Goal: Information Seeking & Learning: Learn about a topic

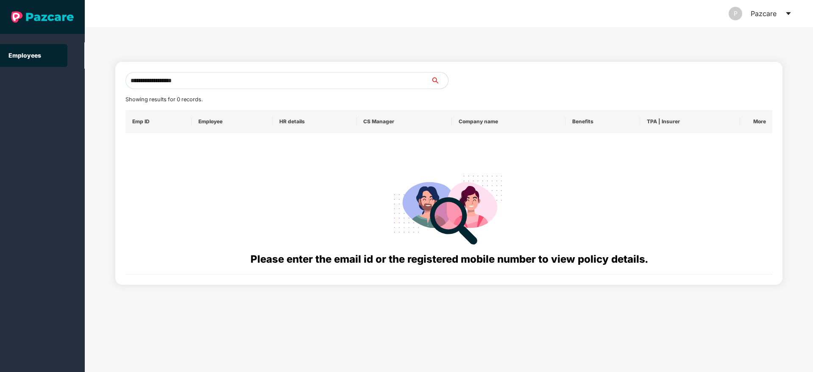
drag, startPoint x: 0, startPoint y: 0, endPoint x: 85, endPoint y: 81, distance: 117.2
click at [85, 81] on div "**********" at bounding box center [449, 199] width 728 height 345
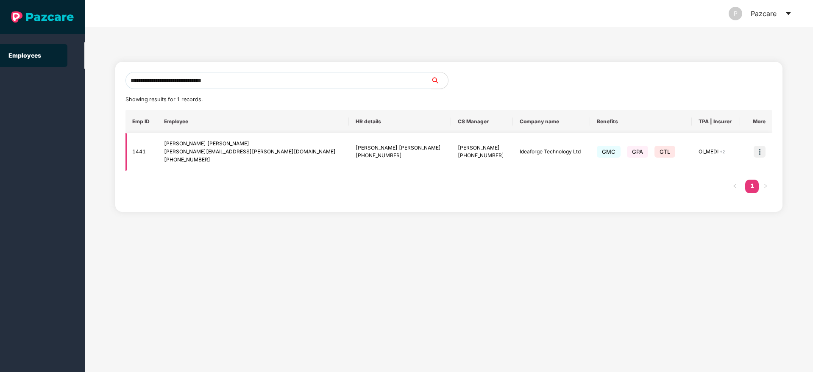
type input "**********"
click at [759, 151] on img at bounding box center [759, 152] width 12 height 12
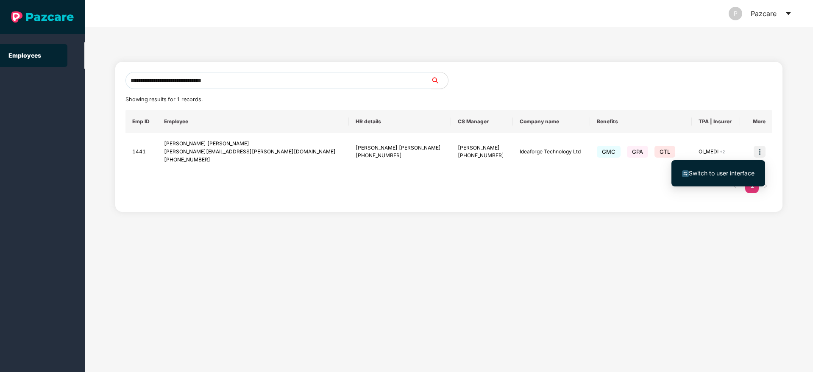
click at [709, 170] on span "Switch to user interface" at bounding box center [722, 173] width 66 height 7
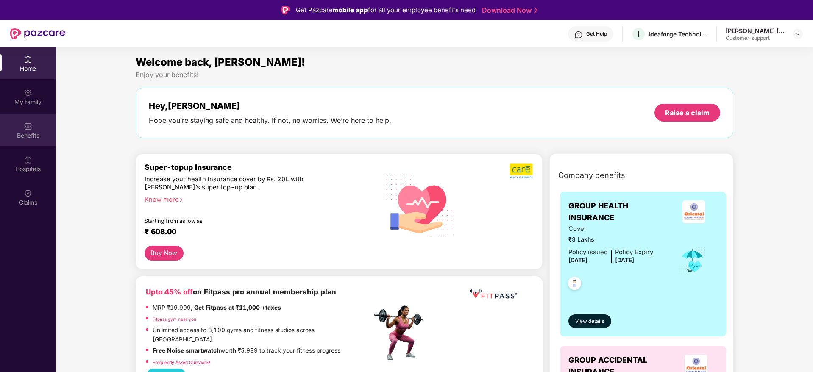
click at [20, 140] on div "Benefits" at bounding box center [28, 130] width 56 height 32
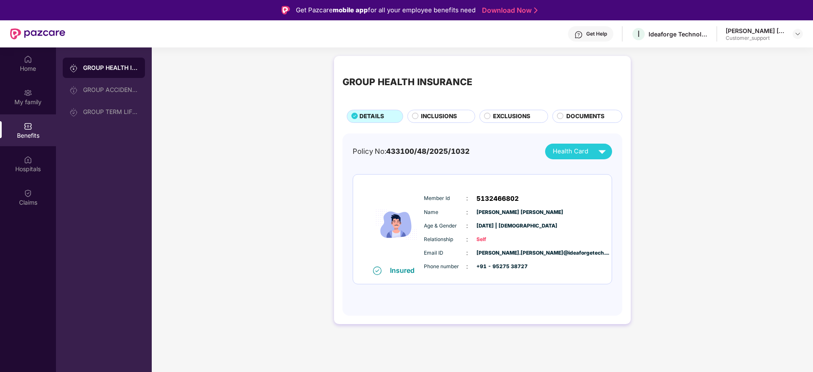
click at [450, 112] on span "INCLUSIONS" at bounding box center [439, 116] width 36 height 9
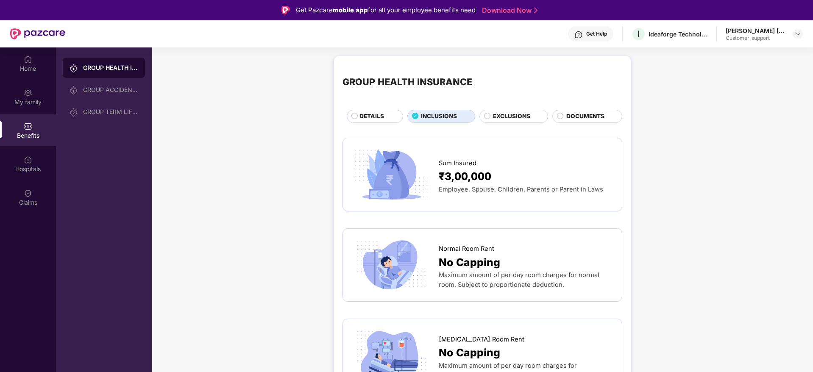
click at [587, 120] on span "DOCUMENTS" at bounding box center [585, 116] width 38 height 9
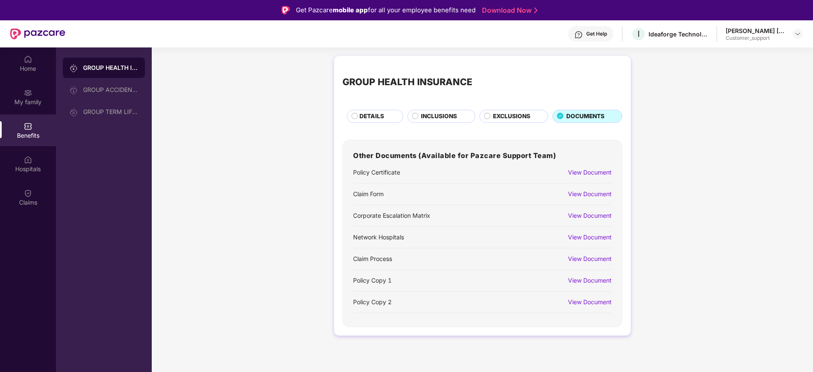
click at [583, 281] on div "View Document" at bounding box center [590, 280] width 44 height 9
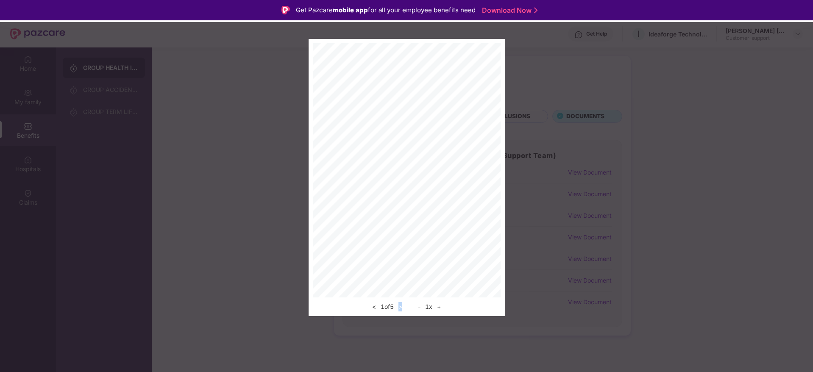
drag, startPoint x: 401, startPoint y: 313, endPoint x: 403, endPoint y: 305, distance: 8.3
click at [403, 305] on div "< 1 of 5 > - 1 x +" at bounding box center [407, 177] width 196 height 277
click at [403, 305] on button ">" at bounding box center [400, 307] width 9 height 10
click at [403, 308] on button ">" at bounding box center [400, 307] width 9 height 10
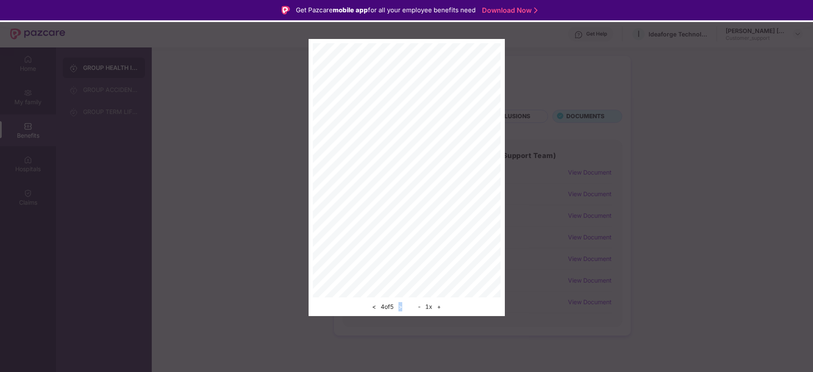
click at [403, 308] on button ">" at bounding box center [400, 307] width 9 height 10
click at [712, 81] on div "< 5 of 5 > - 1 x +" at bounding box center [406, 177] width 813 height 277
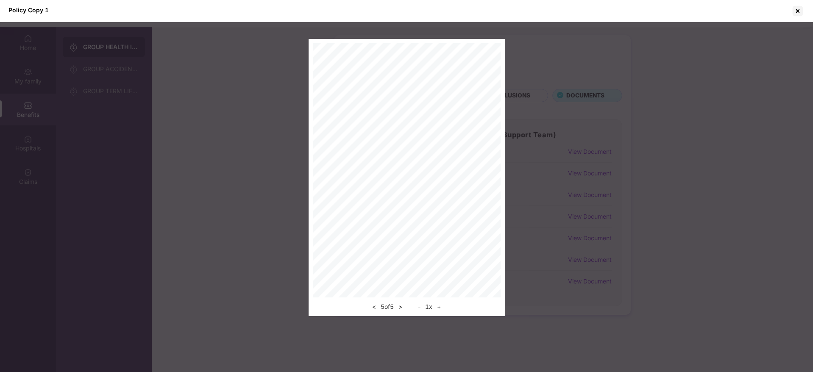
scroll to position [25, 0]
click at [803, 11] on div at bounding box center [798, 11] width 14 height 14
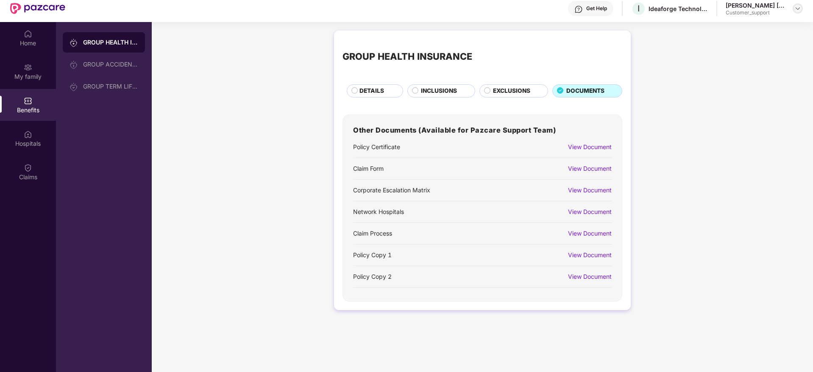
click at [798, 5] on img at bounding box center [797, 8] width 7 height 7
click at [742, 24] on div "Switch to support view" at bounding box center [758, 28] width 110 height 17
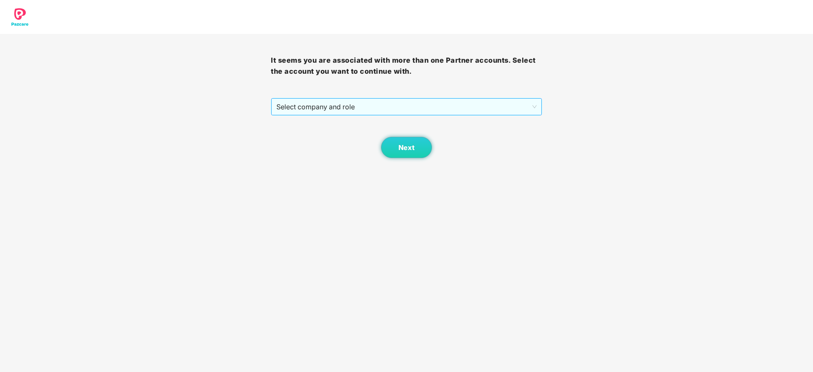
scroll to position [0, 0]
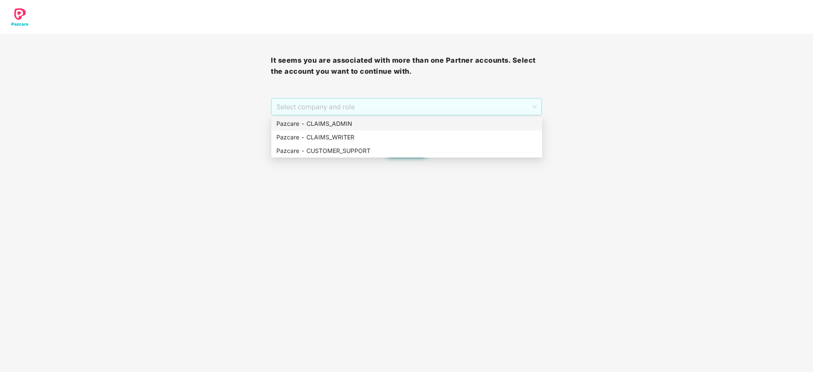
drag, startPoint x: 392, startPoint y: 98, endPoint x: 392, endPoint y: 123, distance: 24.6
click at [392, 123] on body "It seems you are associated with more than one Partner accounts. Select the acc…" at bounding box center [406, 186] width 813 height 372
click at [392, 123] on div "Pazcare - CLAIMS_ADMIN" at bounding box center [406, 123] width 261 height 9
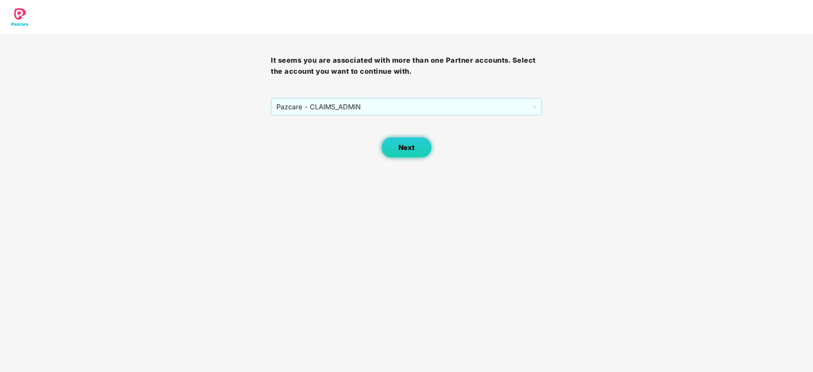
click at [412, 154] on button "Next" at bounding box center [406, 147] width 51 height 21
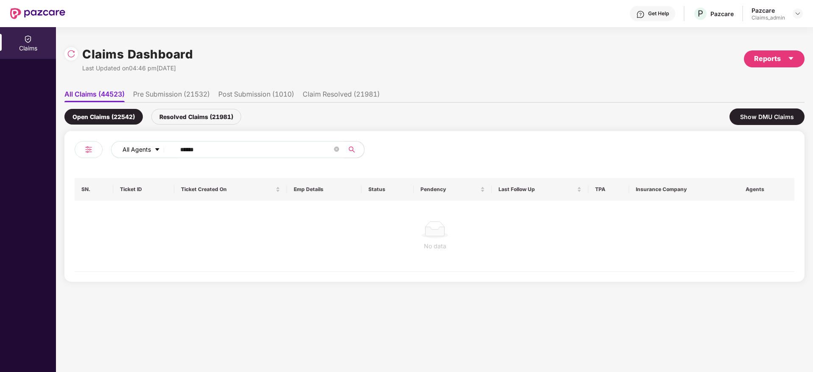
drag, startPoint x: 227, startPoint y: 155, endPoint x: 167, endPoint y: 156, distance: 59.3
click at [167, 156] on div "All Agents ******" at bounding box center [327, 149] width 432 height 17
paste input "text"
type input "******"
click at [194, 119] on div "Resolved Claims (21981)" at bounding box center [196, 117] width 90 height 16
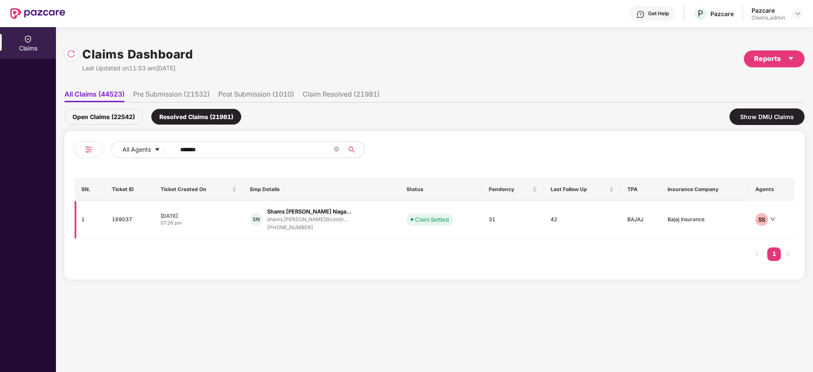
click at [307, 222] on div "shams.nagaonkar@centir..." at bounding box center [309, 220] width 84 height 8
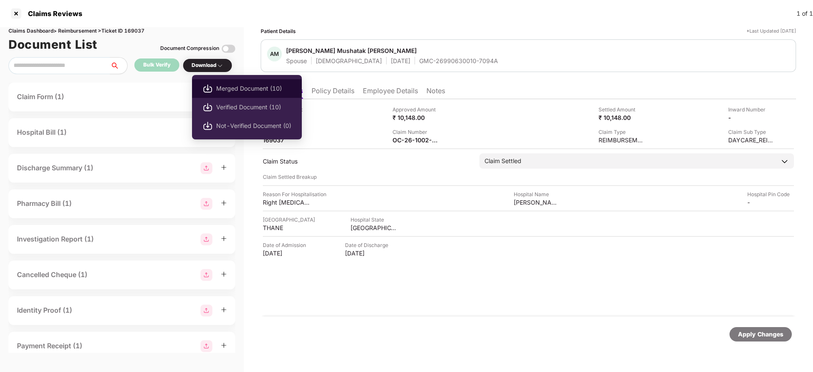
click at [220, 84] on span "Merged Document (10)" at bounding box center [253, 88] width 75 height 9
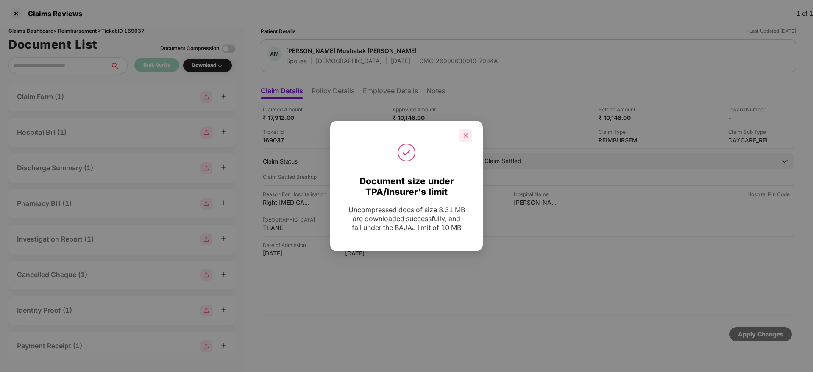
click at [469, 133] on div at bounding box center [465, 135] width 13 height 13
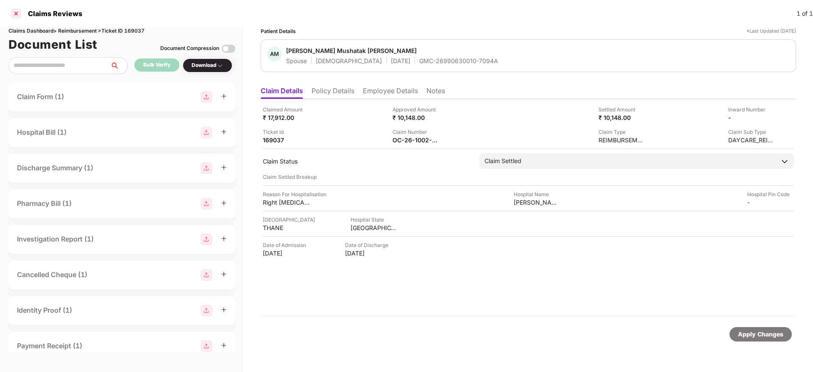
click at [18, 12] on div at bounding box center [16, 14] width 14 height 14
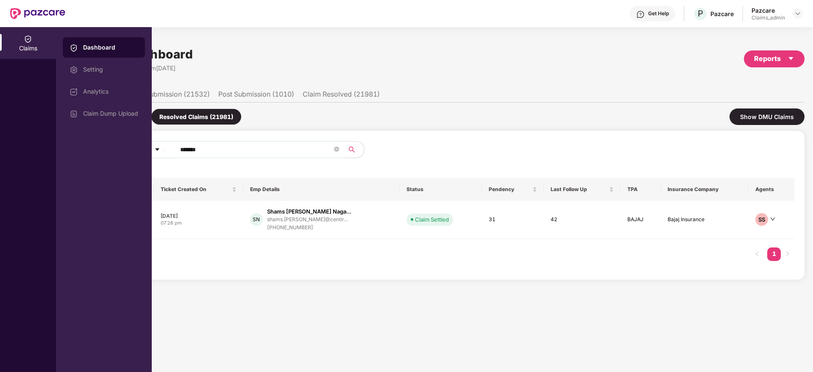
drag, startPoint x: 225, startPoint y: 145, endPoint x: 150, endPoint y: 160, distance: 76.1
click at [150, 160] on div "Claims Dashboard Setting Analytics Claim Dump Upload Claims Dashboard Last Upda…" at bounding box center [406, 199] width 813 height 345
paste input "text"
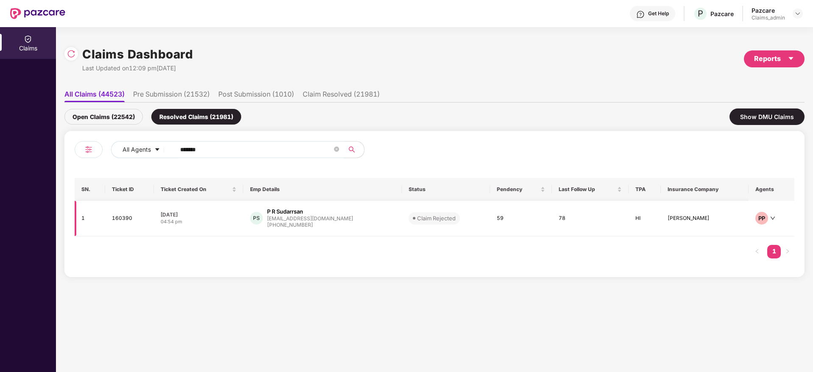
type input "******"
click at [288, 220] on div "prsudarrsan@gmail.com" at bounding box center [310, 219] width 86 height 6
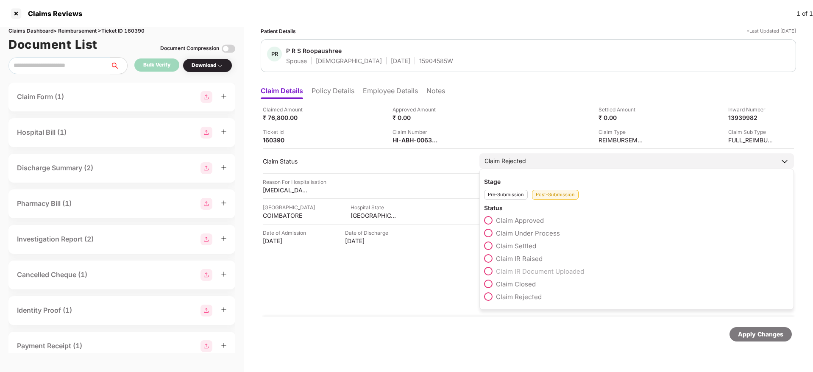
click at [491, 244] on span at bounding box center [488, 246] width 8 height 8
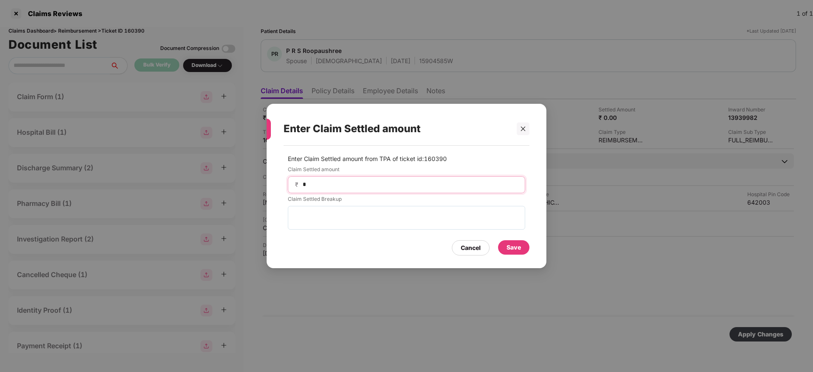
drag, startPoint x: 319, startPoint y: 188, endPoint x: 300, endPoint y: 192, distance: 18.6
click at [300, 192] on div "₹ *" at bounding box center [406, 184] width 237 height 17
type input "*****"
click at [514, 245] on div "Save" at bounding box center [513, 247] width 14 height 9
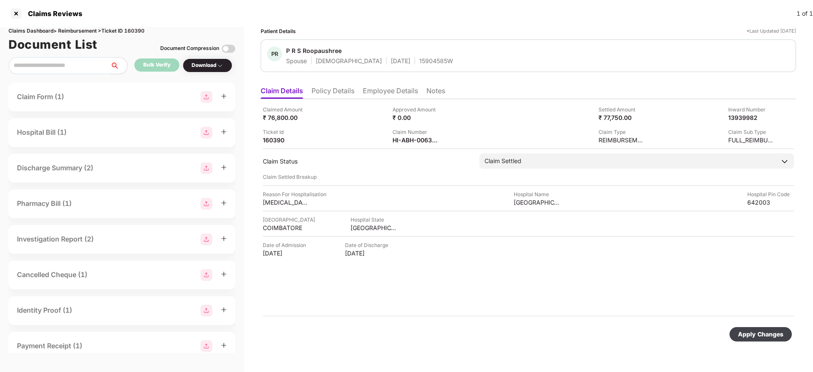
click at [748, 337] on div "Apply Changes" at bounding box center [760, 334] width 45 height 9
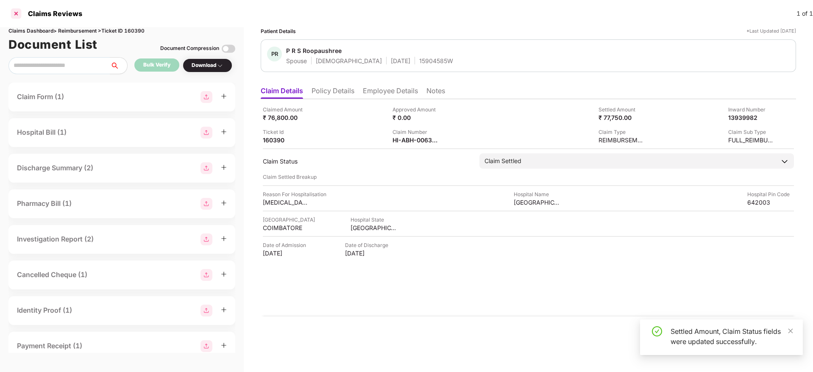
click at [16, 16] on div at bounding box center [16, 14] width 14 height 14
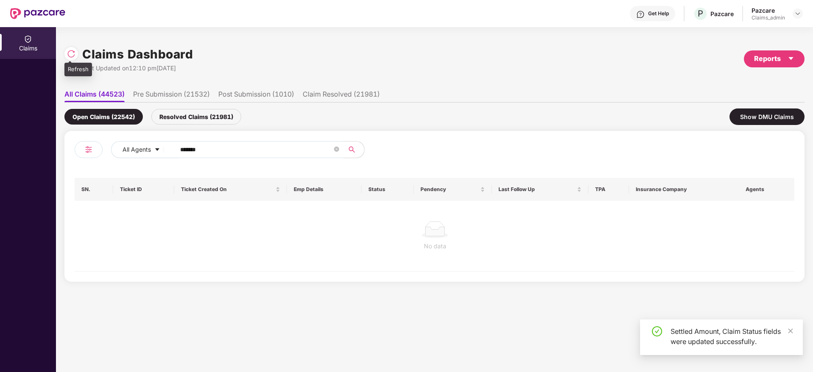
click at [73, 57] on img at bounding box center [71, 54] width 8 height 8
click at [209, 114] on div "Resolved Claims (22015)" at bounding box center [196, 117] width 90 height 16
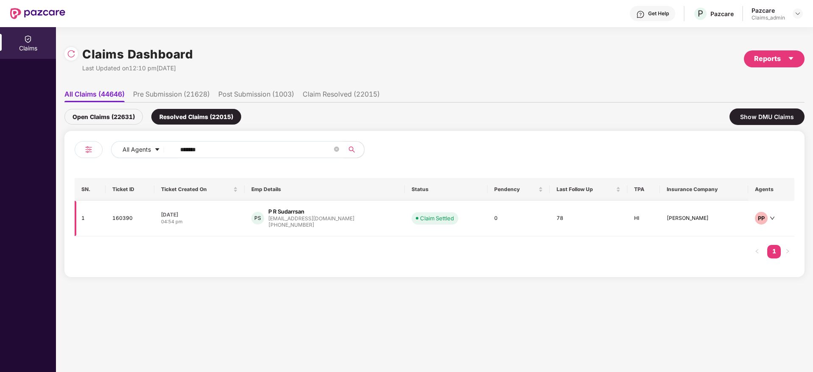
click at [303, 218] on div "prsudarrsan@gmail.com" at bounding box center [311, 219] width 86 height 6
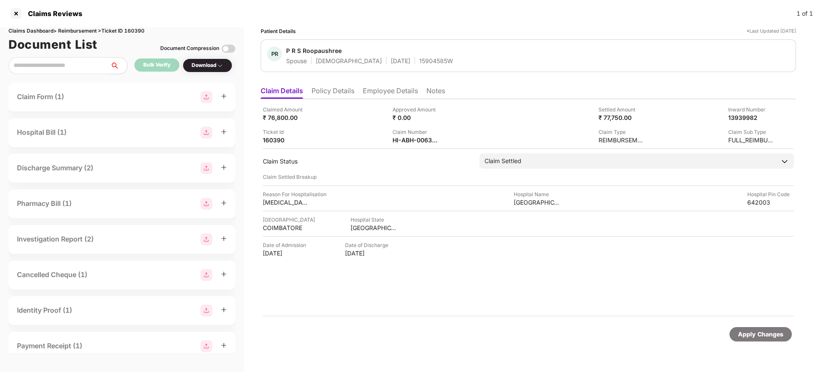
click at [439, 91] on li "Notes" at bounding box center [435, 92] width 19 height 12
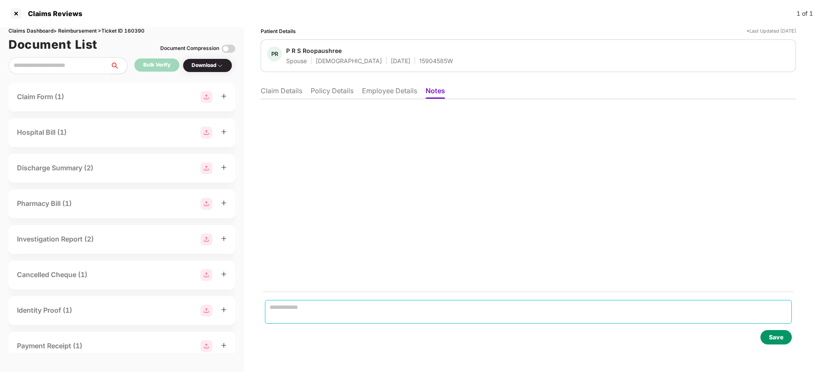
click at [300, 311] on textarea at bounding box center [528, 312] width 527 height 24
type textarea "**********"
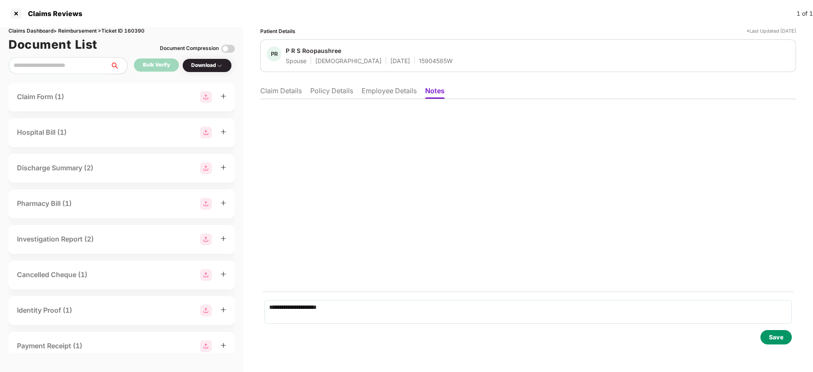
click at [776, 337] on div "Save" at bounding box center [776, 337] width 14 height 9
click at [12, 12] on div at bounding box center [16, 14] width 14 height 14
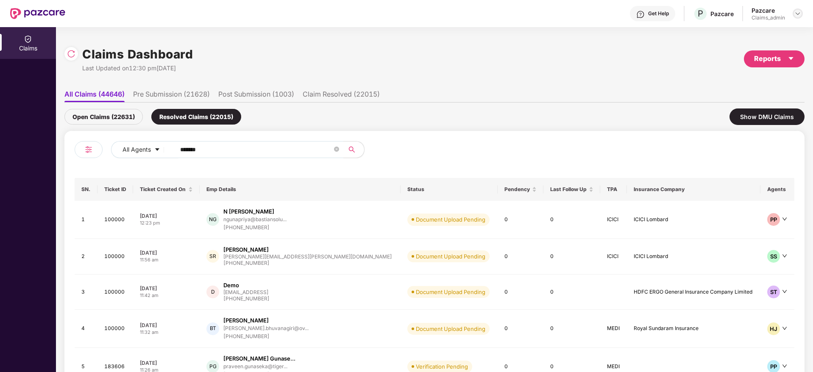
click at [795, 16] on img at bounding box center [797, 13] width 7 height 7
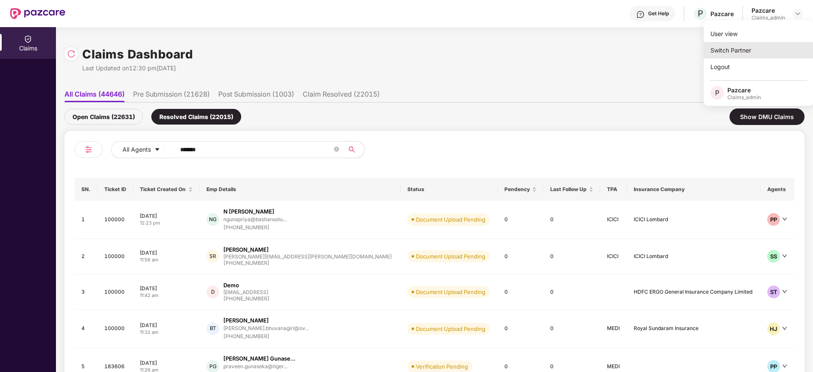
click at [763, 51] on div "Switch Partner" at bounding box center [758, 50] width 110 height 17
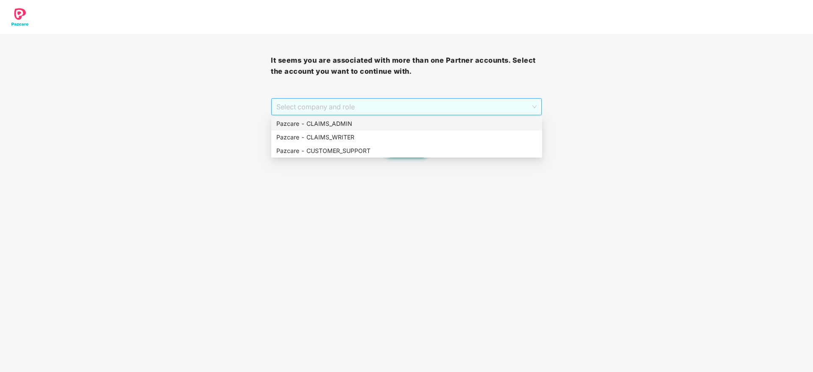
click at [357, 107] on span "Select company and role" at bounding box center [406, 107] width 260 height 16
click at [364, 150] on div "Pazcare - CUSTOMER_SUPPORT" at bounding box center [406, 150] width 261 height 9
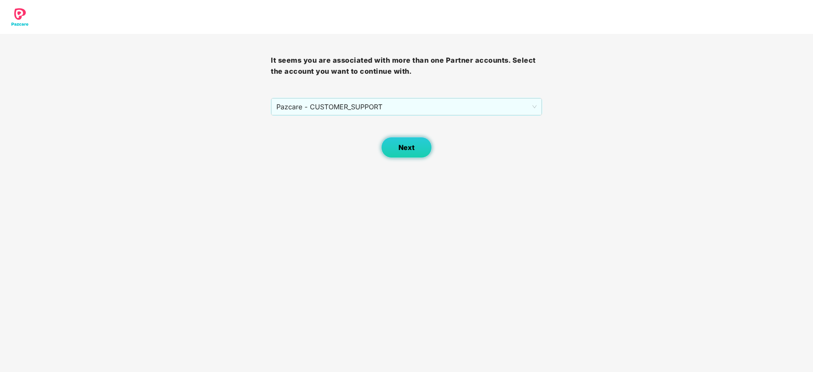
click at [400, 146] on span "Next" at bounding box center [406, 148] width 16 height 8
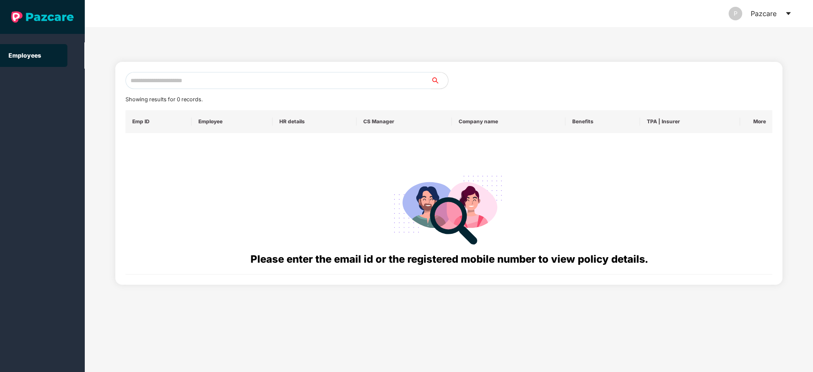
click at [291, 81] on input "text" at bounding box center [278, 80] width 306 height 17
paste input "**********"
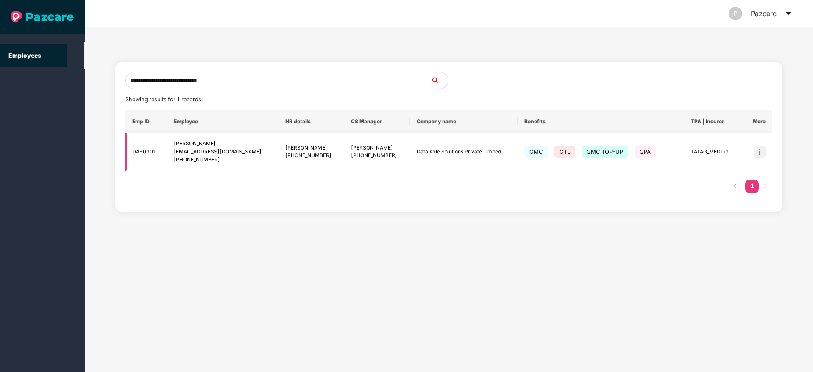
type input "**********"
click at [763, 150] on img at bounding box center [759, 152] width 12 height 12
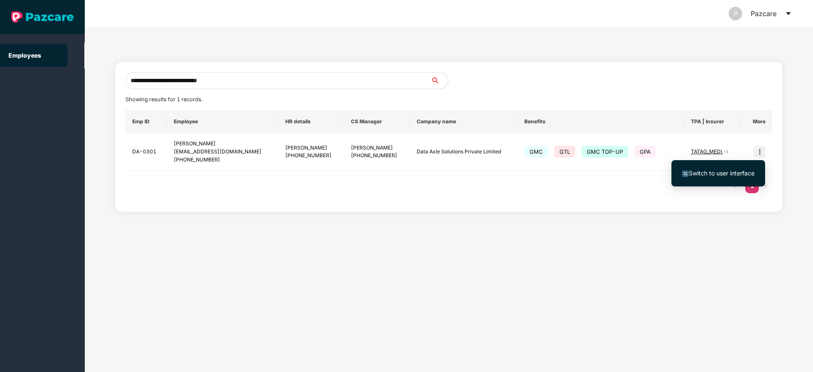
click at [716, 174] on span "Switch to user interface" at bounding box center [722, 173] width 66 height 7
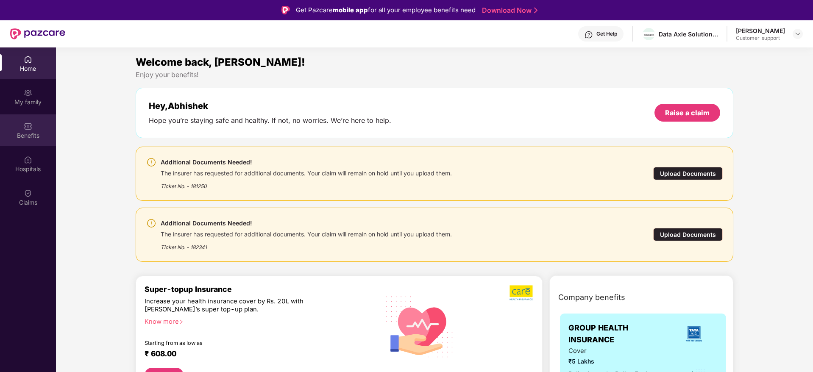
click at [42, 124] on div "Benefits" at bounding box center [28, 130] width 56 height 32
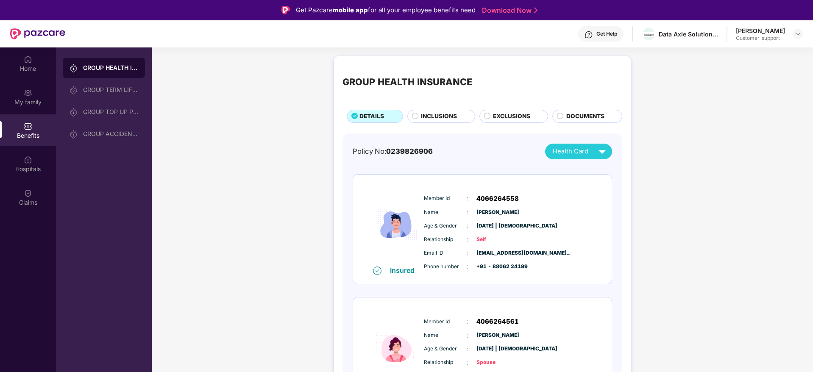
click at [435, 117] on span "INCLUSIONS" at bounding box center [439, 116] width 36 height 9
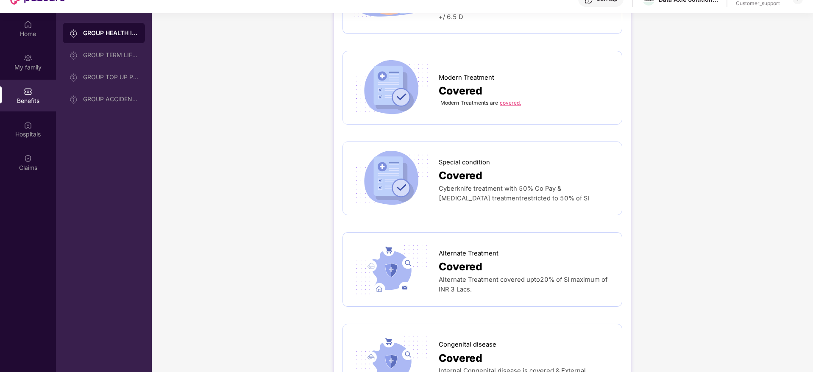
scroll to position [1346, 0]
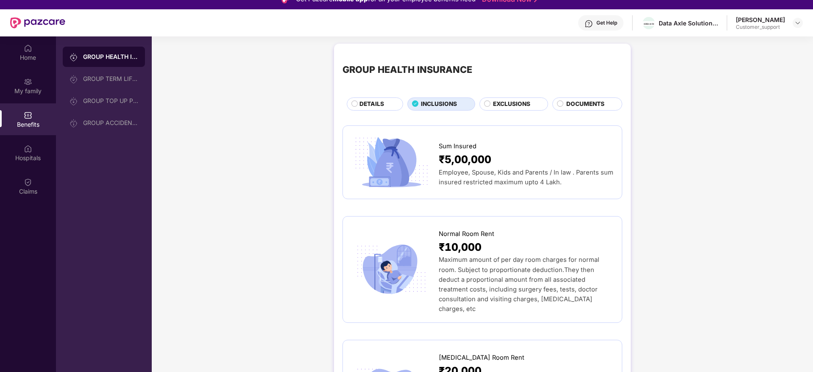
scroll to position [0, 0]
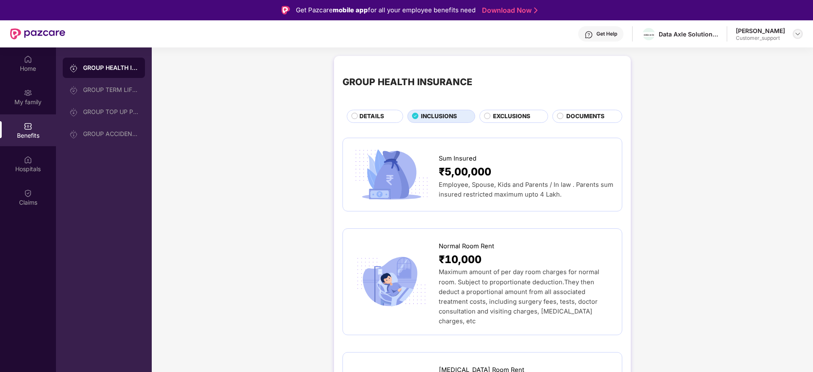
click at [799, 36] on img at bounding box center [797, 34] width 7 height 7
click at [751, 57] on div "Switch to support view" at bounding box center [758, 54] width 110 height 17
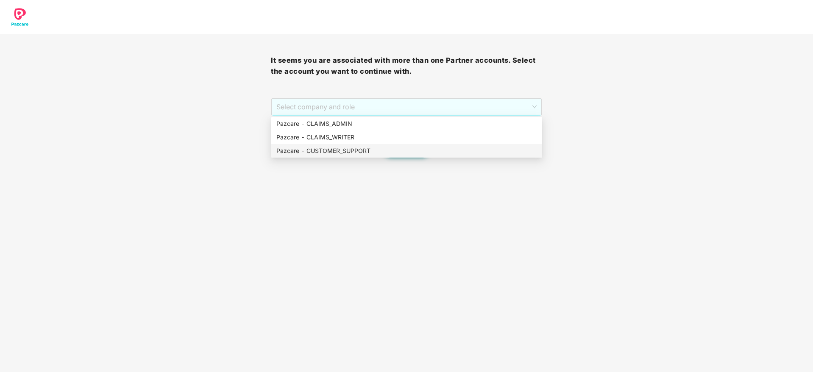
drag, startPoint x: 412, startPoint y: 100, endPoint x: 405, endPoint y: 153, distance: 54.4
click at [405, 153] on body "It seems you are associated with more than one Partner accounts. Select the acc…" at bounding box center [406, 186] width 813 height 372
click at [405, 153] on div "Pazcare - CUSTOMER_SUPPORT" at bounding box center [406, 150] width 261 height 9
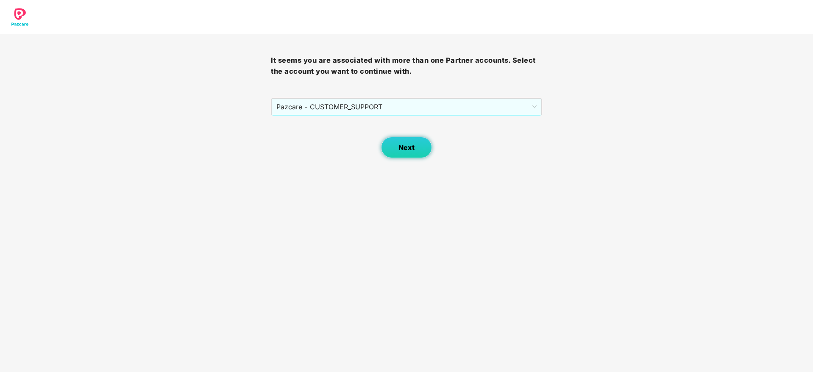
click at [405, 153] on button "Next" at bounding box center [406, 147] width 51 height 21
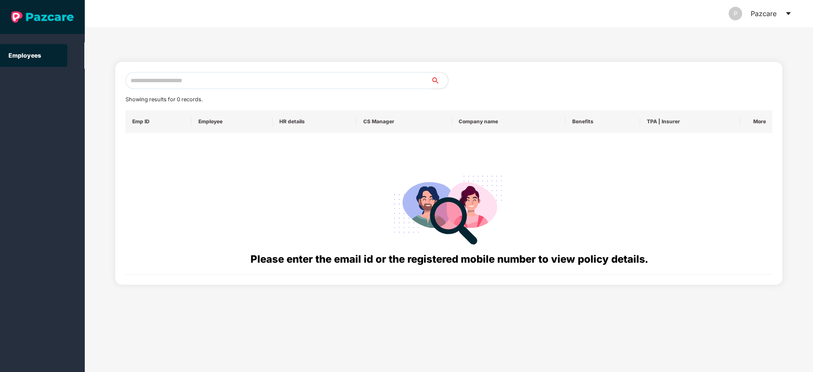
click at [238, 76] on input "text" at bounding box center [278, 80] width 306 height 17
paste input "**********"
click at [191, 81] on input "**********" at bounding box center [278, 80] width 306 height 17
drag, startPoint x: 180, startPoint y: 77, endPoint x: 100, endPoint y: 78, distance: 80.1
click at [100, 78] on div "**********" at bounding box center [449, 199] width 728 height 345
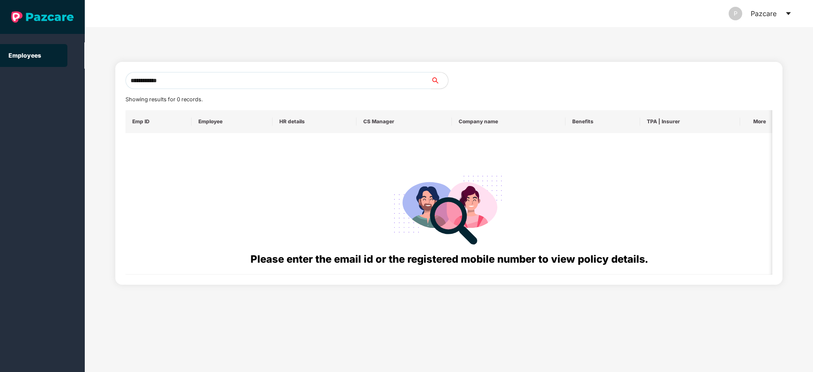
paste input "text"
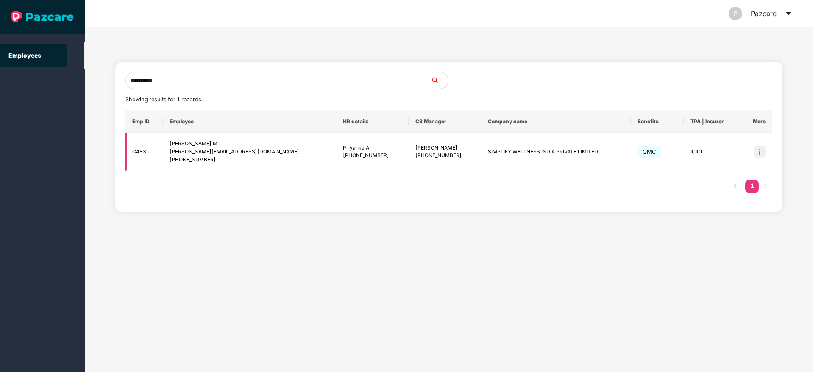
type input "**********"
click at [759, 154] on img at bounding box center [759, 152] width 12 height 12
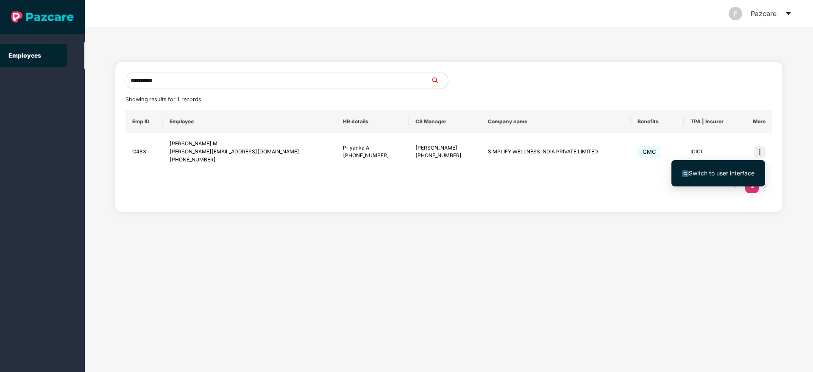
click at [708, 180] on li "Switch to user interface" at bounding box center [718, 173] width 94 height 18
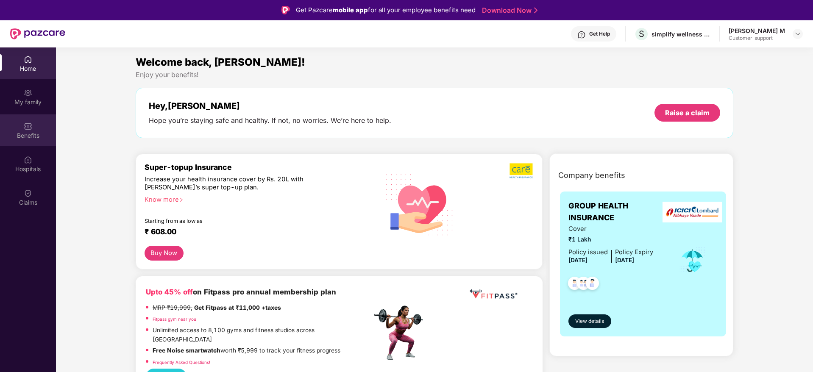
click at [30, 136] on div "Benefits" at bounding box center [28, 135] width 56 height 8
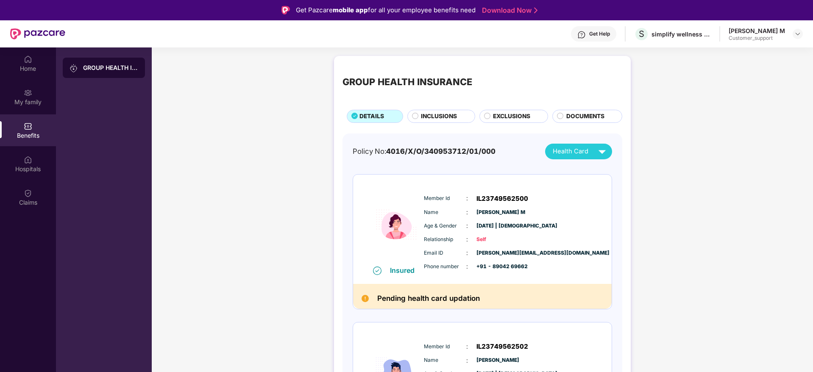
click at [436, 116] on span "INCLUSIONS" at bounding box center [439, 116] width 36 height 9
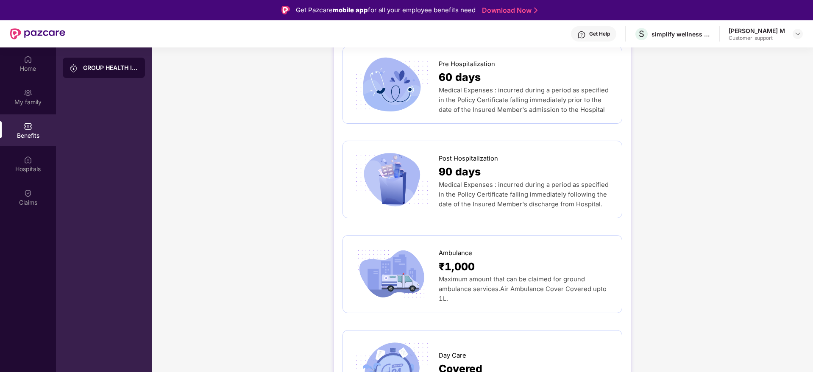
scroll to position [559, 0]
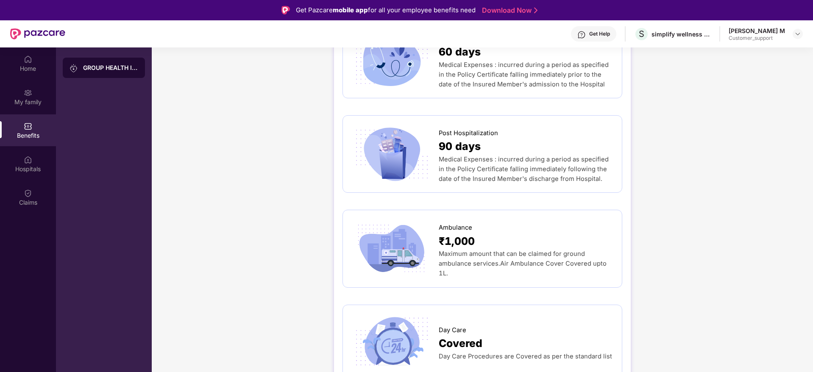
click at [684, 118] on div "GROUP HEALTH INSURANCE DETAILS INCLUSIONS EXCLUSIONS DOCUMENTS Sum Insured ₹1,0…" at bounding box center [482, 88] width 661 height 1192
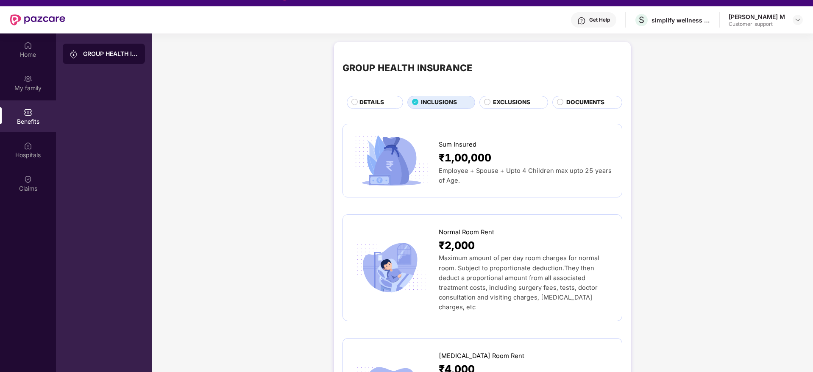
scroll to position [0, 0]
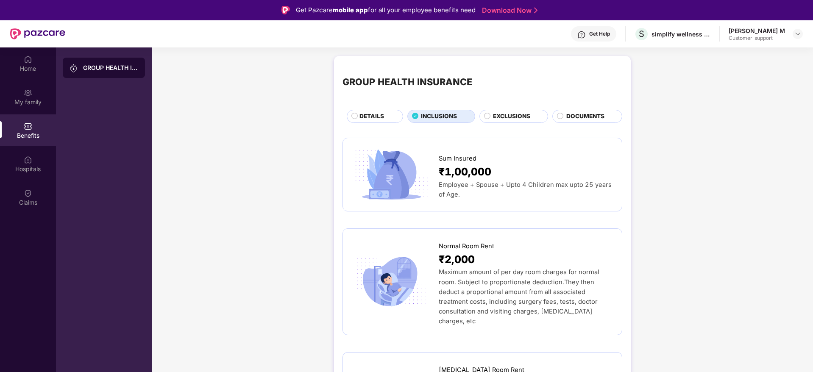
click at [381, 121] on div "DETAILS" at bounding box center [376, 117] width 43 height 11
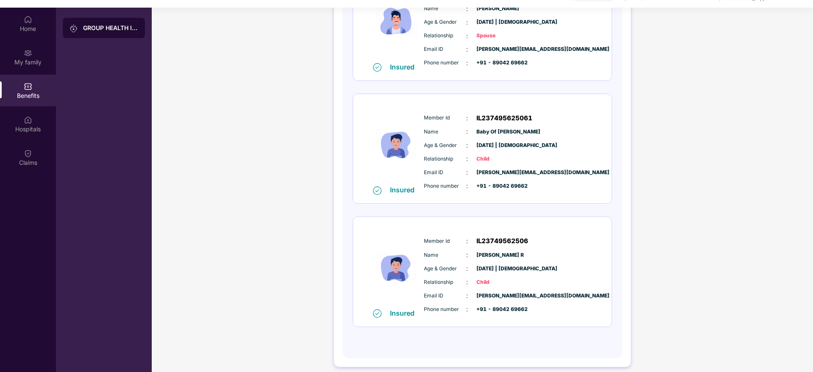
scroll to position [47, 0]
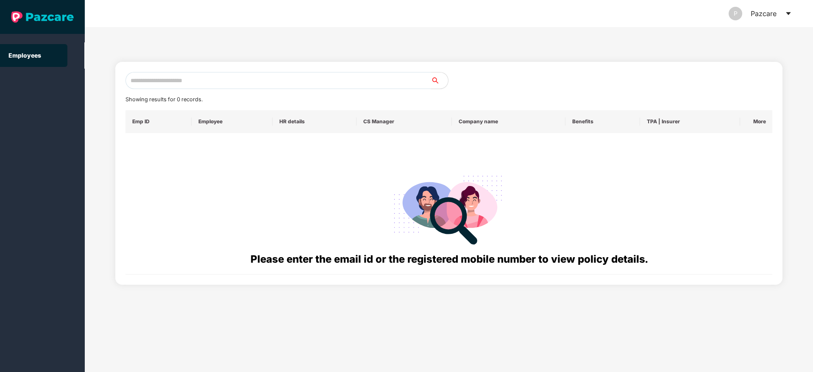
click at [268, 83] on input "text" at bounding box center [278, 80] width 306 height 17
paste input "**********"
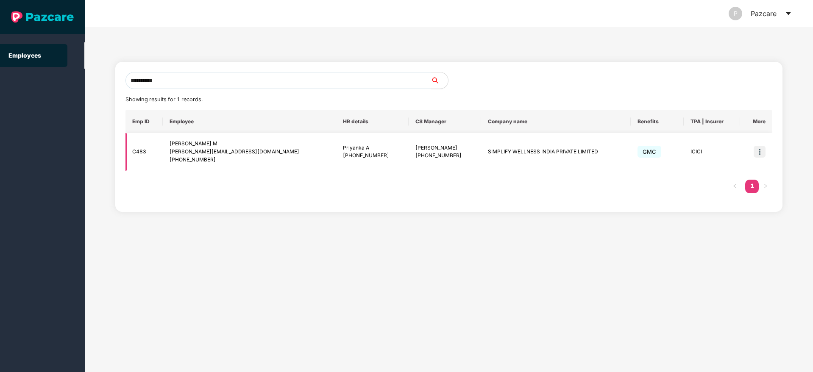
type input "**********"
click at [758, 151] on img at bounding box center [759, 152] width 12 height 12
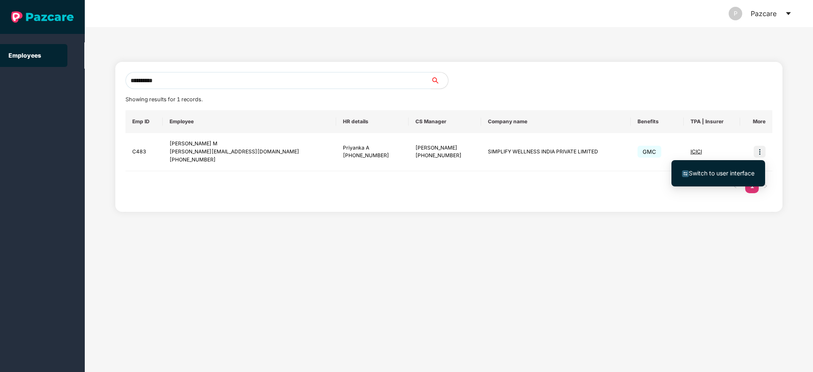
click at [721, 172] on span "Switch to user interface" at bounding box center [722, 173] width 66 height 7
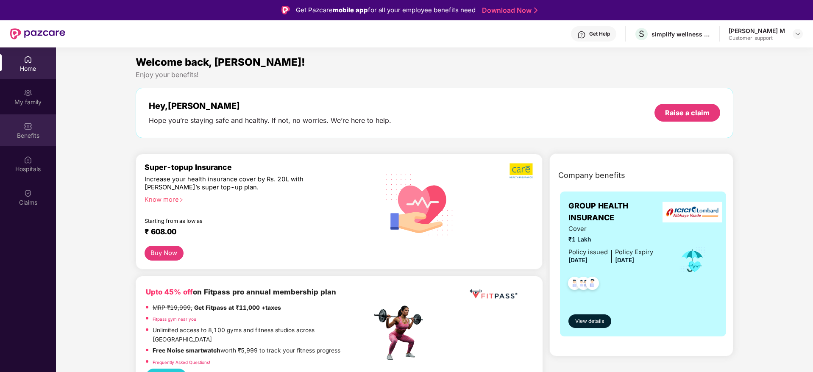
click at [18, 129] on div "Benefits" at bounding box center [28, 130] width 56 height 32
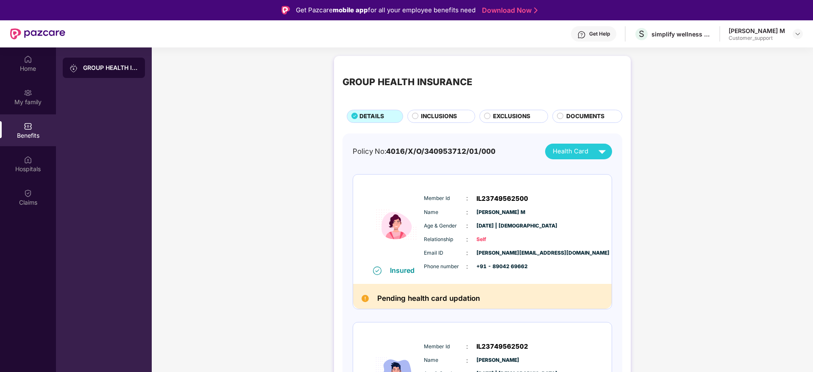
click at [448, 110] on div "INCLUSIONS" at bounding box center [441, 116] width 68 height 13
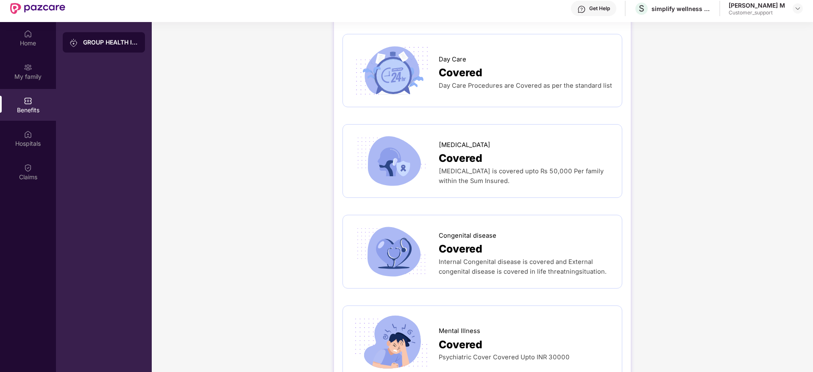
scroll to position [47, 0]
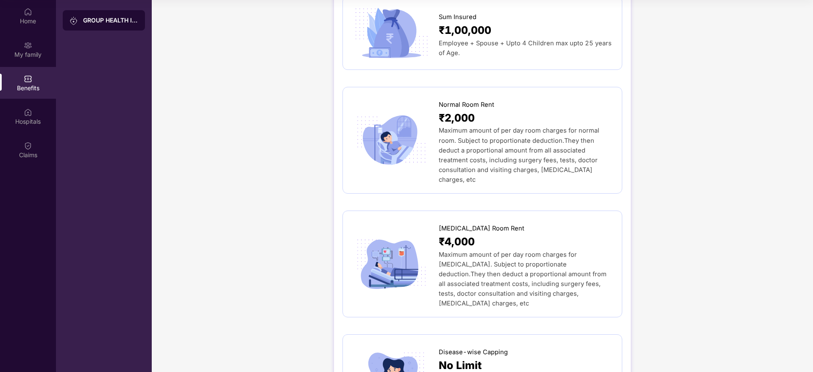
scroll to position [93, 0]
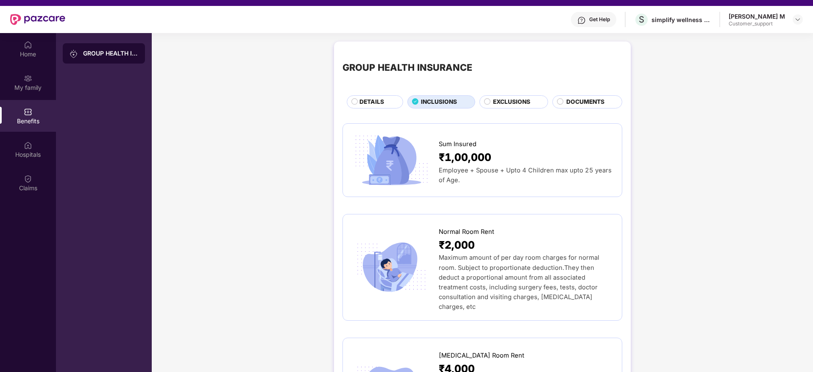
scroll to position [0, 0]
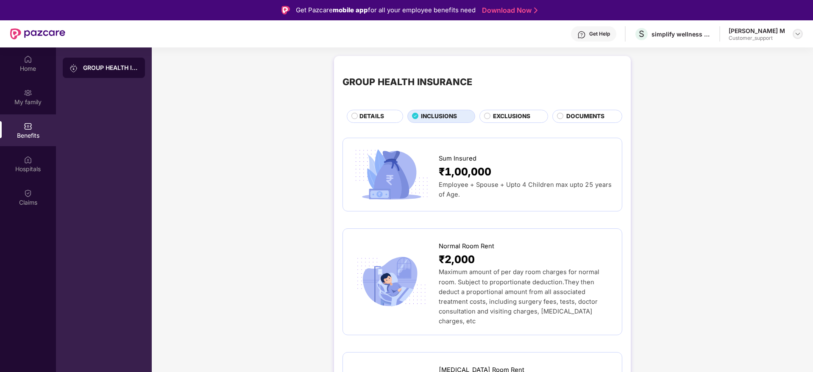
click at [798, 31] on img at bounding box center [797, 34] width 7 height 7
drag, startPoint x: 771, startPoint y: 53, endPoint x: 746, endPoint y: 50, distance: 25.2
click at [746, 50] on div "Switch to support view" at bounding box center [758, 54] width 110 height 17
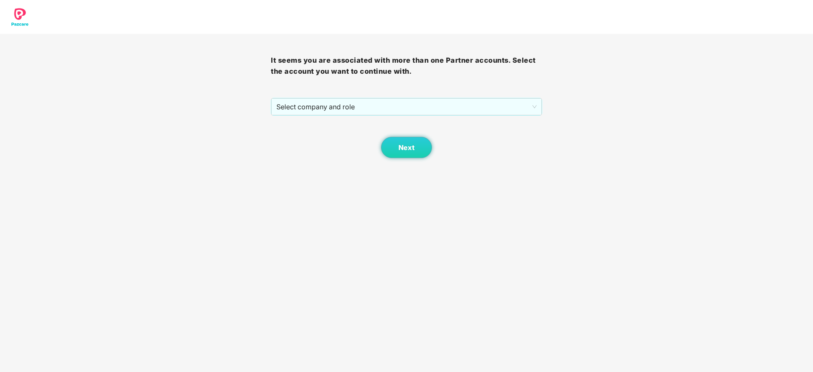
click at [746, 50] on div "It seems you are associated with more than one Partner accounts. Select the acc…" at bounding box center [406, 79] width 813 height 158
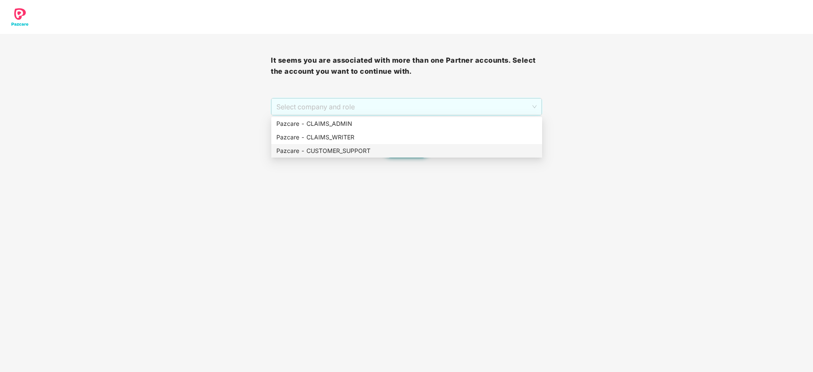
drag, startPoint x: 456, startPoint y: 103, endPoint x: 425, endPoint y: 147, distance: 53.7
click at [425, 147] on body "It seems you are associated with more than one Partner accounts. Select the acc…" at bounding box center [406, 186] width 813 height 372
click at [425, 147] on div "Pazcare - CUSTOMER_SUPPORT" at bounding box center [406, 150] width 261 height 9
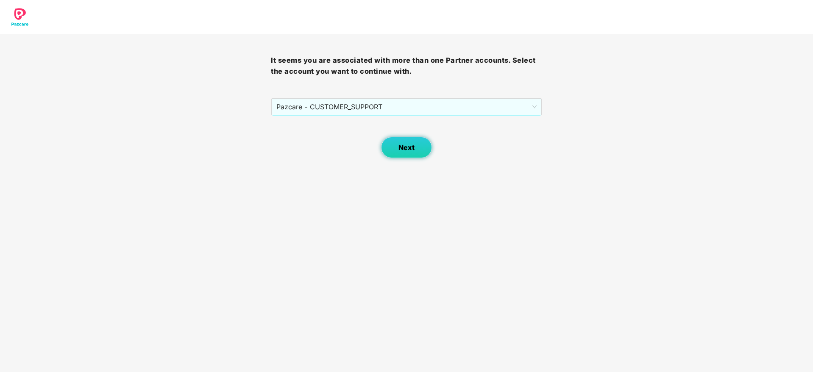
drag, startPoint x: 413, startPoint y: 151, endPoint x: 411, endPoint y: 145, distance: 6.2
click at [411, 145] on span "Next" at bounding box center [406, 148] width 16 height 8
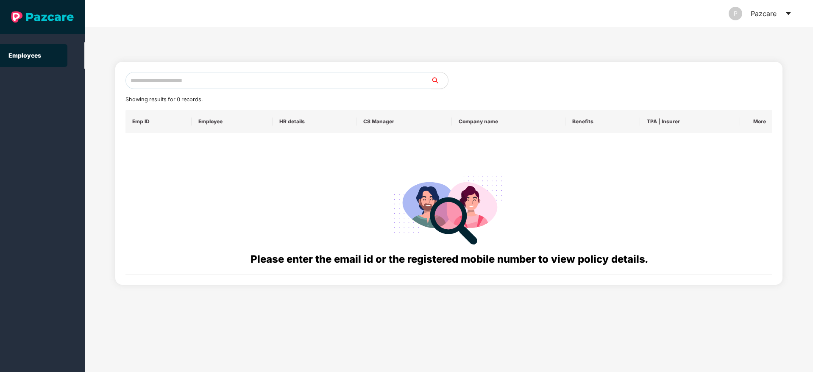
click at [411, 145] on div "Please enter the email id or the registered mobile number to view policy detail…" at bounding box center [449, 204] width 634 height 128
click at [298, 81] on input "text" at bounding box center [278, 80] width 306 height 17
paste input "**********"
click at [133, 83] on input "**********" at bounding box center [278, 80] width 306 height 17
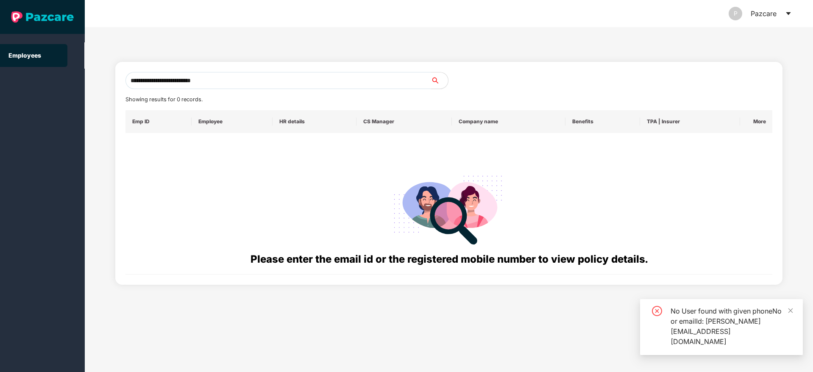
click at [237, 78] on input "**********" at bounding box center [278, 80] width 306 height 17
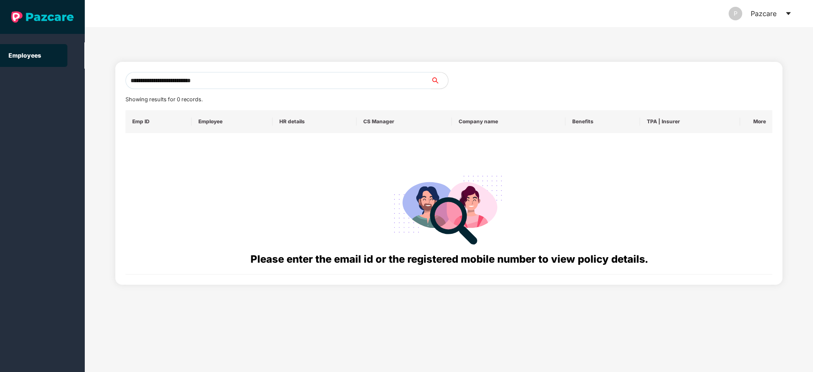
click at [273, 80] on input "**********" at bounding box center [278, 80] width 306 height 17
drag, startPoint x: 222, startPoint y: 81, endPoint x: 100, endPoint y: 74, distance: 123.1
click at [100, 74] on div "**********" at bounding box center [449, 199] width 728 height 345
paste input "text"
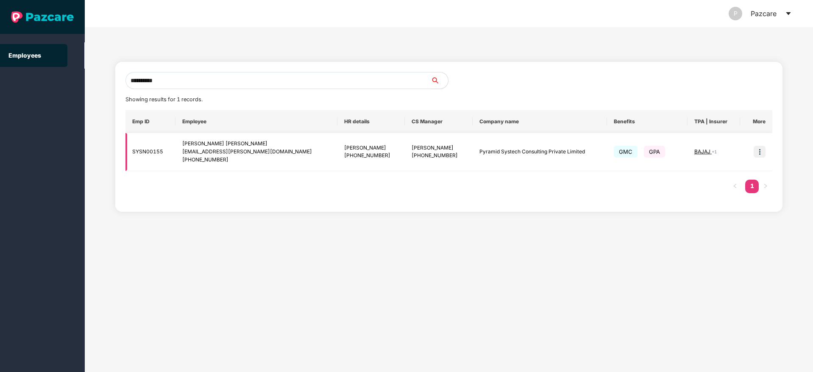
type input "**********"
click at [756, 154] on img at bounding box center [759, 152] width 12 height 12
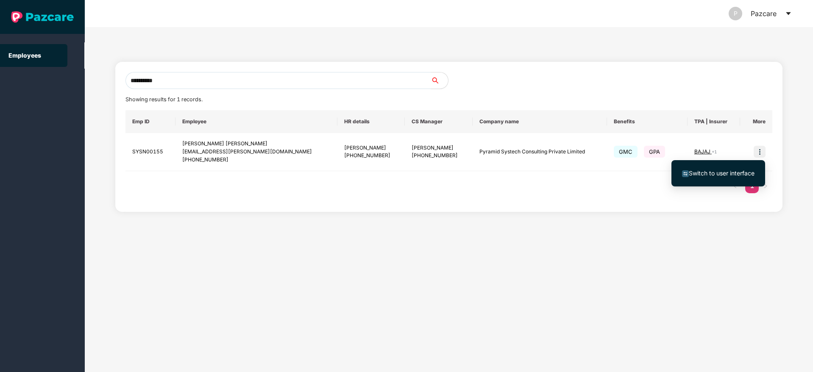
click at [713, 176] on span "Switch to user interface" at bounding box center [722, 173] width 66 height 7
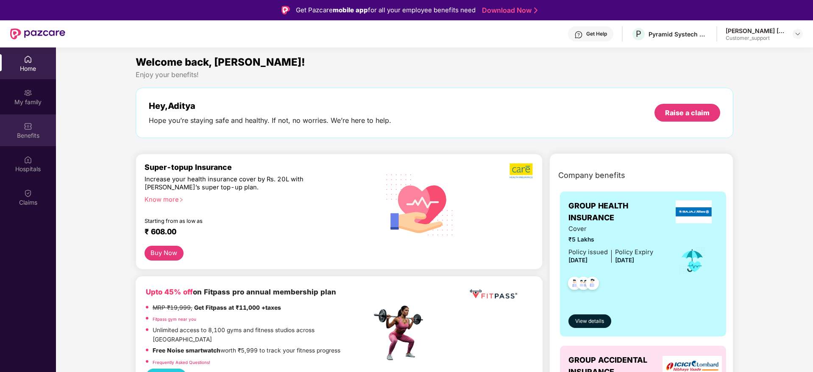
click at [28, 120] on div "Benefits" at bounding box center [28, 130] width 56 height 32
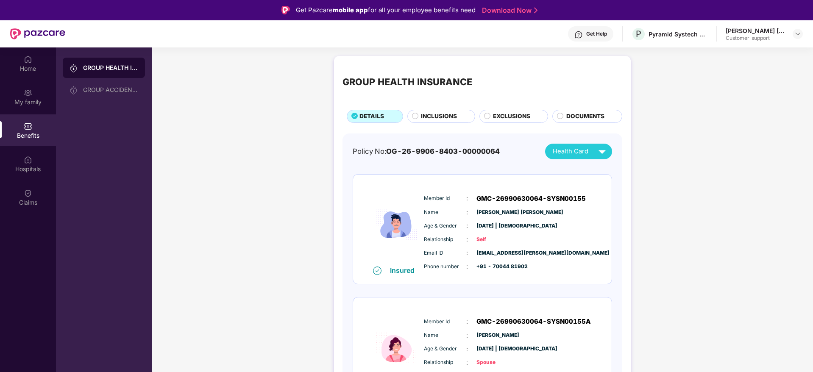
click at [497, 110] on div "EXCLUSIONS" at bounding box center [513, 116] width 69 height 13
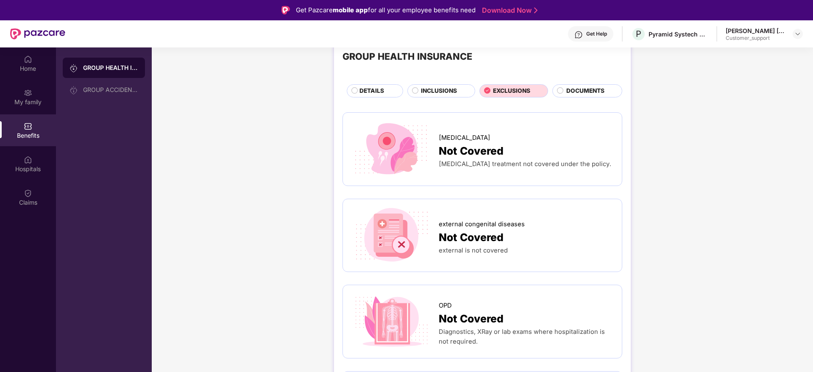
scroll to position [51, 0]
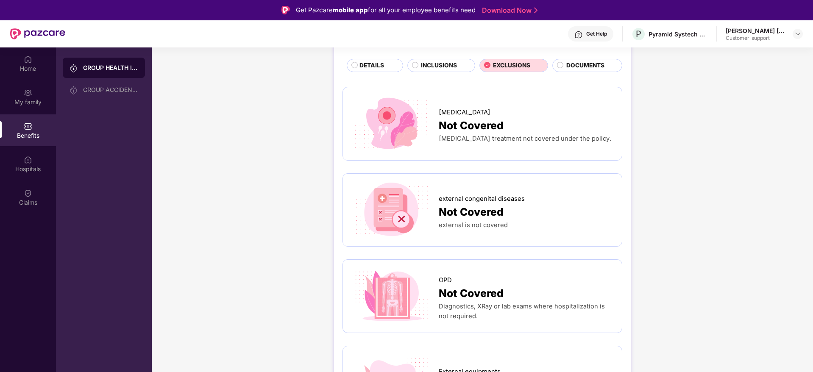
click at [373, 68] on span "DETAILS" at bounding box center [371, 65] width 25 height 9
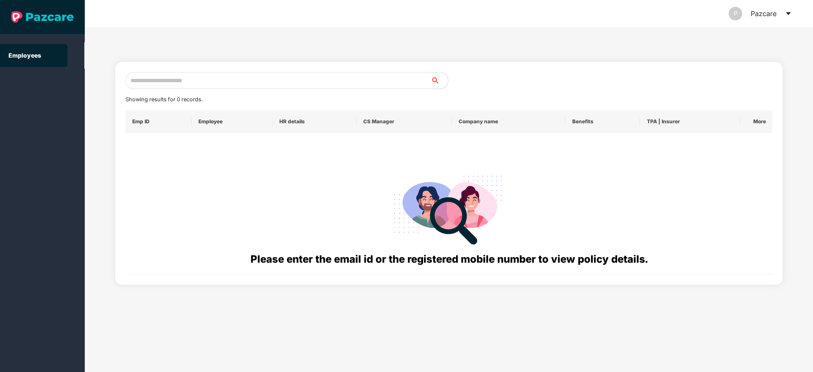
click at [202, 81] on input "text" at bounding box center [278, 80] width 306 height 17
paste input "**********"
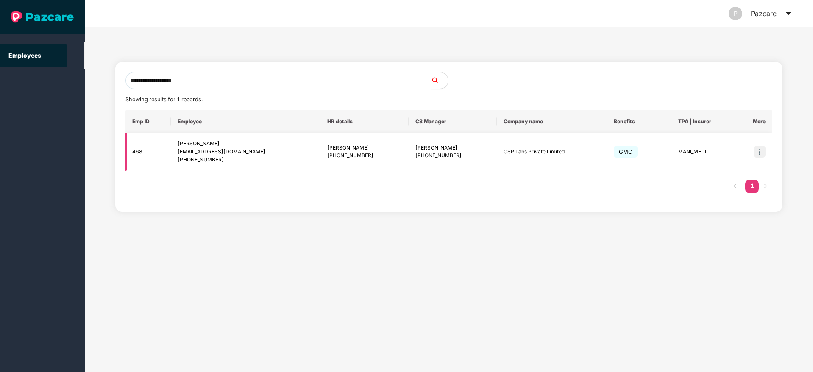
type input "**********"
click at [758, 151] on img at bounding box center [759, 152] width 12 height 12
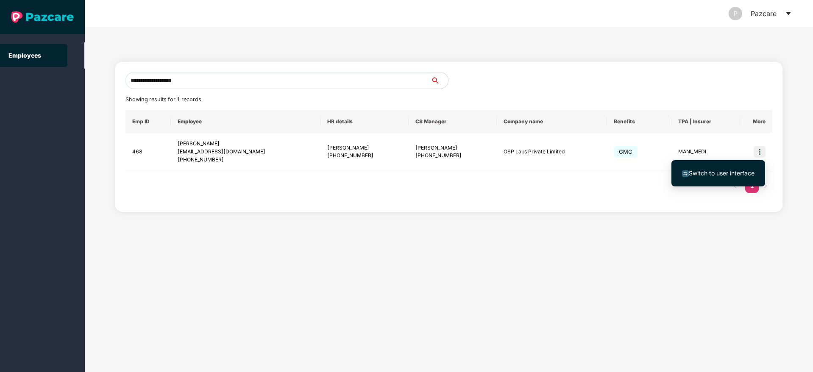
click at [705, 167] on li "Switch to user interface" at bounding box center [718, 173] width 94 height 18
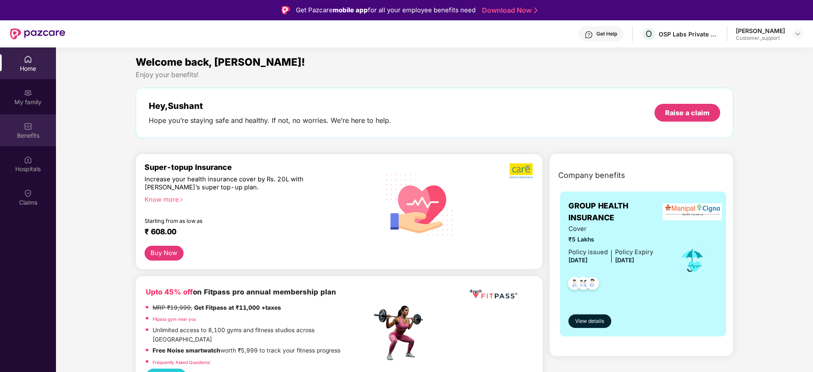
click at [22, 137] on div "Benefits" at bounding box center [28, 135] width 56 height 8
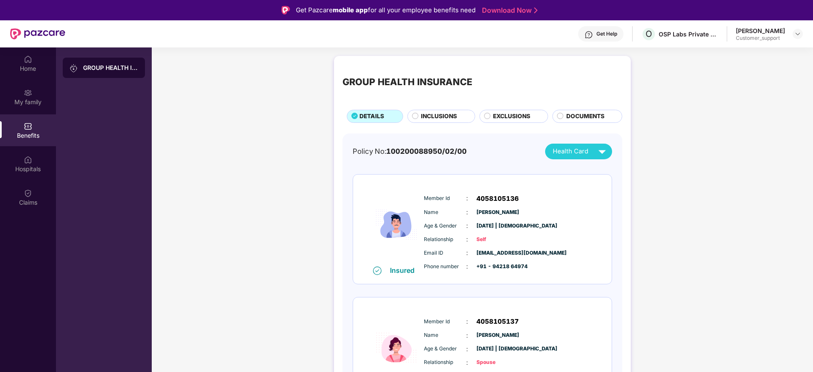
click at [447, 113] on span "INCLUSIONS" at bounding box center [439, 116] width 36 height 9
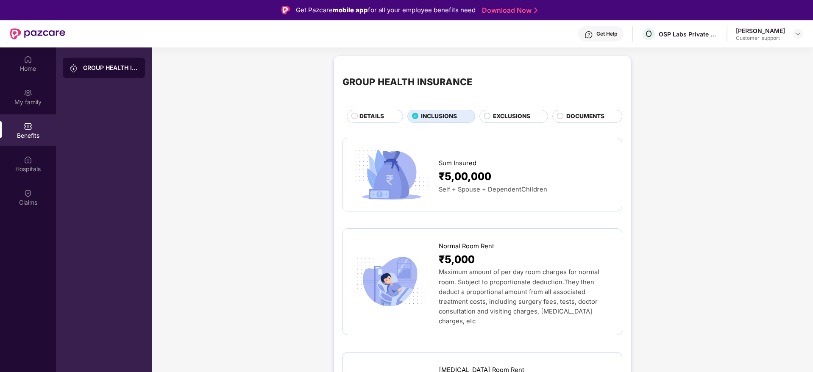
drag, startPoint x: 731, startPoint y: 204, endPoint x: 789, endPoint y: 215, distance: 58.6
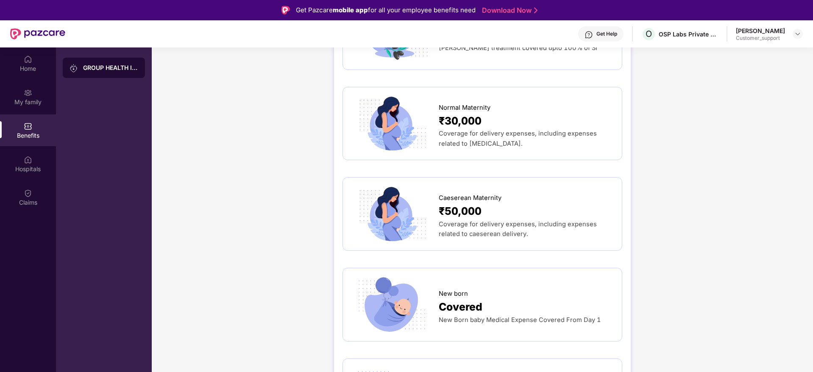
scroll to position [912, 0]
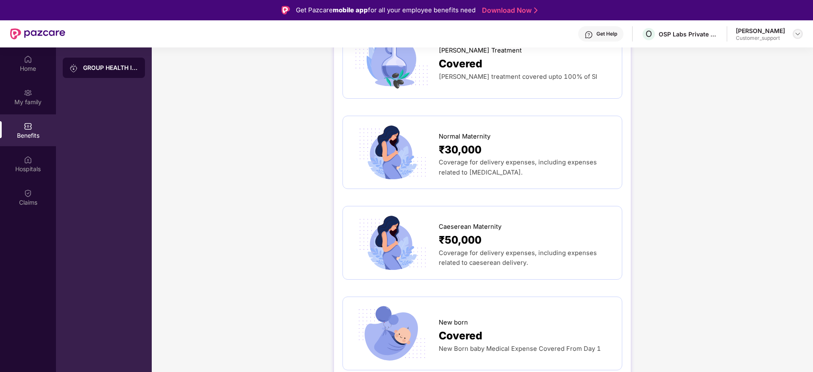
click at [795, 35] on img at bounding box center [797, 34] width 7 height 7
click at [757, 52] on div "Switch to support view" at bounding box center [758, 54] width 110 height 17
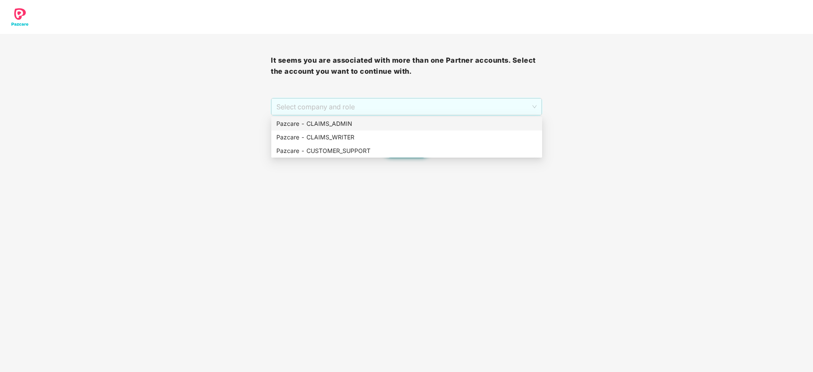
drag, startPoint x: 376, startPoint y: 108, endPoint x: 376, endPoint y: 123, distance: 15.3
click at [376, 123] on body "It seems you are associated with more than one Partner accounts. Select the acc…" at bounding box center [406, 186] width 813 height 372
click at [376, 123] on div "Pazcare - CLAIMS_ADMIN" at bounding box center [406, 123] width 261 height 9
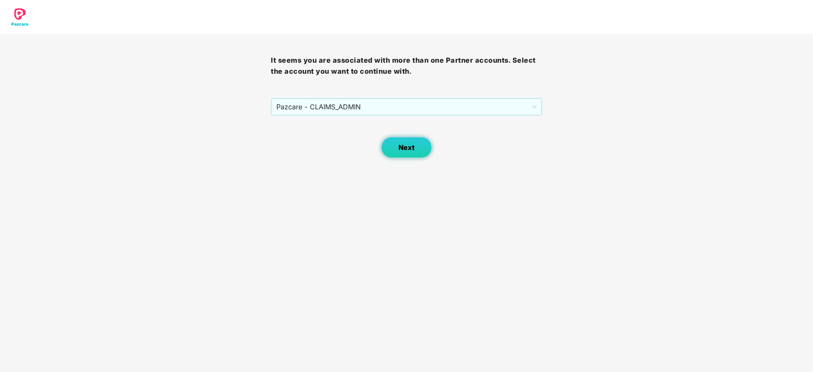
click at [410, 151] on span "Next" at bounding box center [406, 148] width 16 height 8
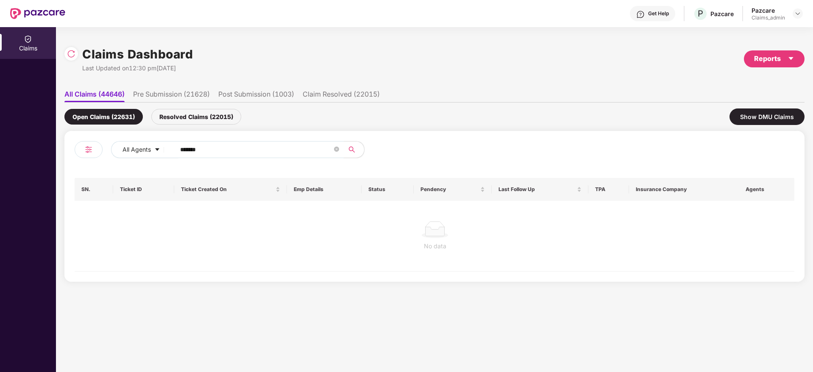
drag, startPoint x: 227, startPoint y: 150, endPoint x: 154, endPoint y: 161, distance: 74.1
click at [154, 161] on div "All Agents ******" at bounding box center [255, 153] width 360 height 24
paste input "text"
type input "******"
click at [200, 119] on div "Resolved Claims (22015)" at bounding box center [196, 117] width 90 height 16
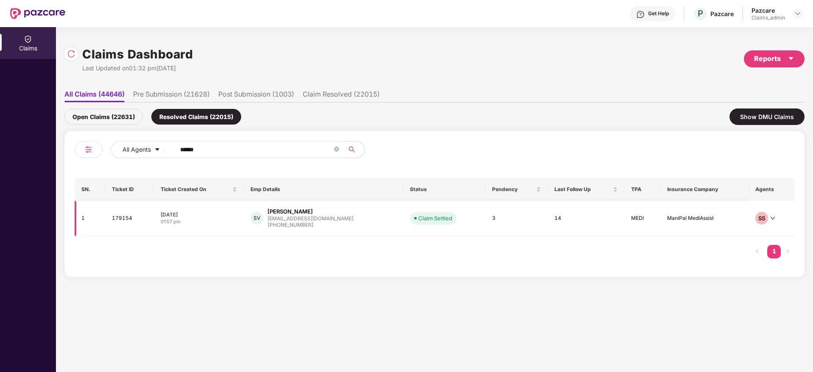
click at [299, 217] on div "[EMAIL_ADDRESS][DOMAIN_NAME]" at bounding box center [310, 219] width 86 height 6
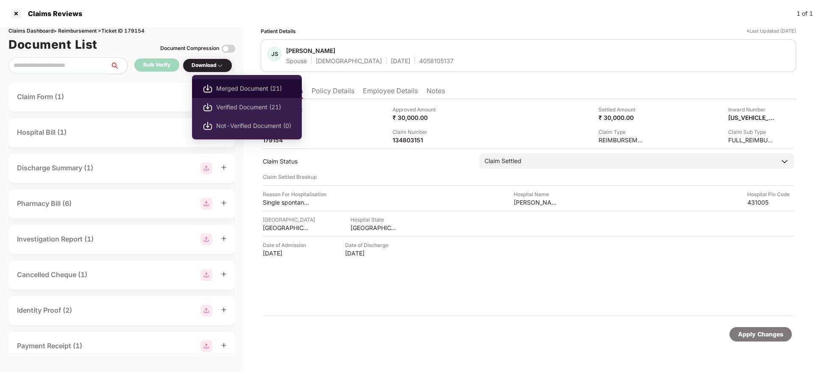
click at [213, 83] on li "Merged Document (21)" at bounding box center [247, 88] width 110 height 19
